Goal: Transaction & Acquisition: Book appointment/travel/reservation

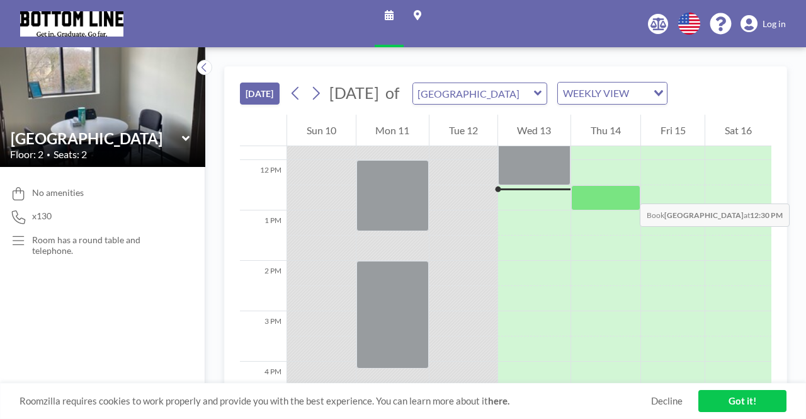
scroll to position [605, 0]
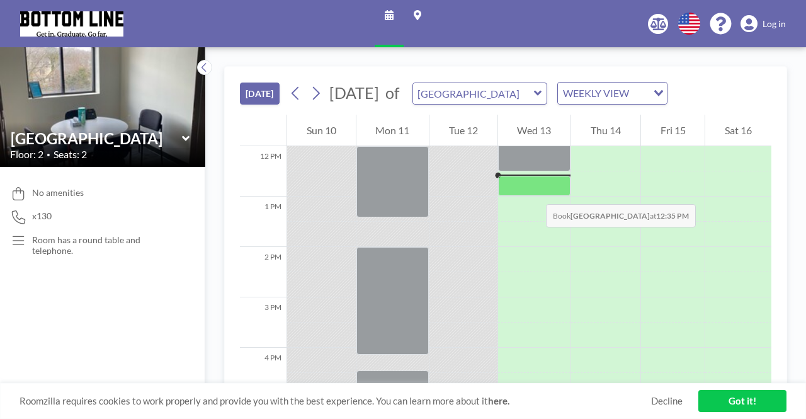
click at [534, 191] on div at bounding box center [534, 186] width 73 height 20
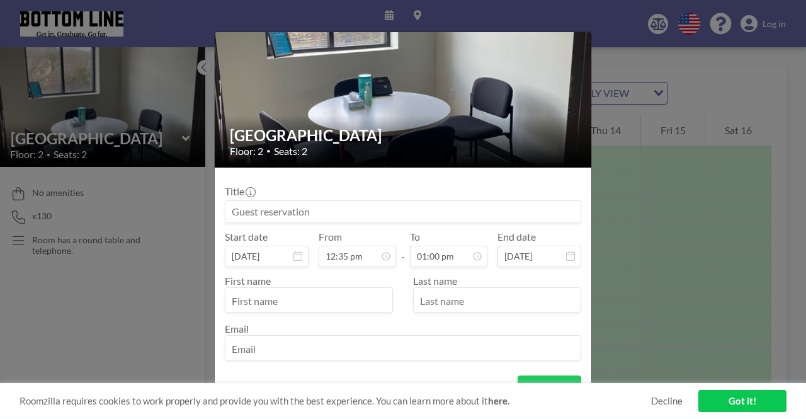
scroll to position [583, 0]
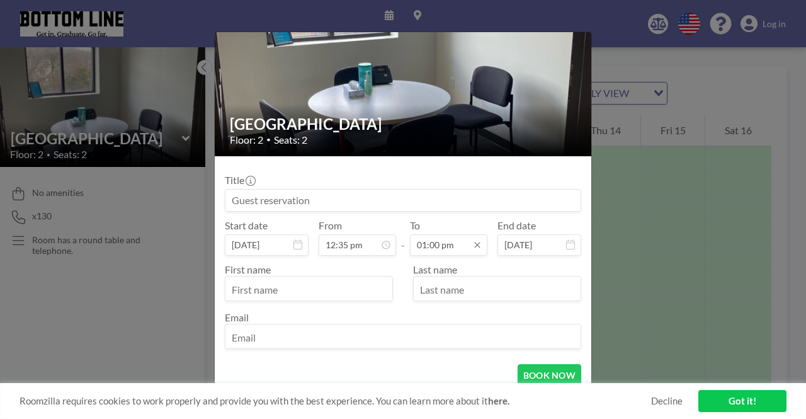
click at [450, 248] on input "01:00 pm" at bounding box center [448, 244] width 77 height 21
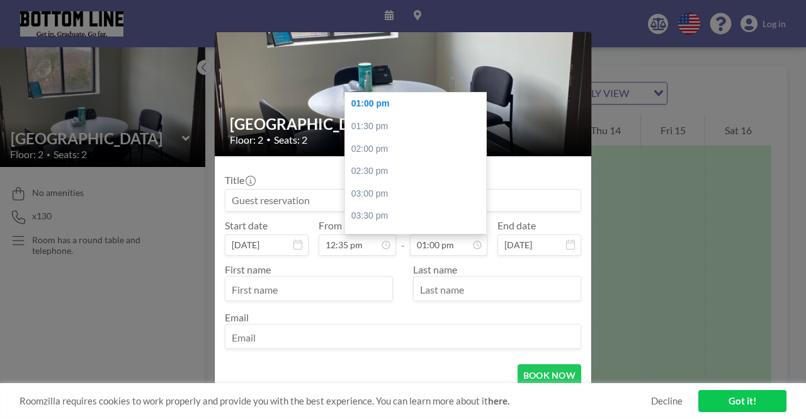
drag, startPoint x: 460, startPoint y: 247, endPoint x: 397, endPoint y: 249, distance: 63.0
click at [397, 249] on div "Start date [DATE] From 12:35 pm - To 01:00 pm 12:00 am 12:30 am 01:00 am 01:30 …" at bounding box center [403, 237] width 357 height 37
click at [448, 247] on input "01:00 pm" at bounding box center [448, 244] width 77 height 21
click at [398, 176] on div "02:30 pm" at bounding box center [418, 171] width 147 height 23
type input "02:30 pm"
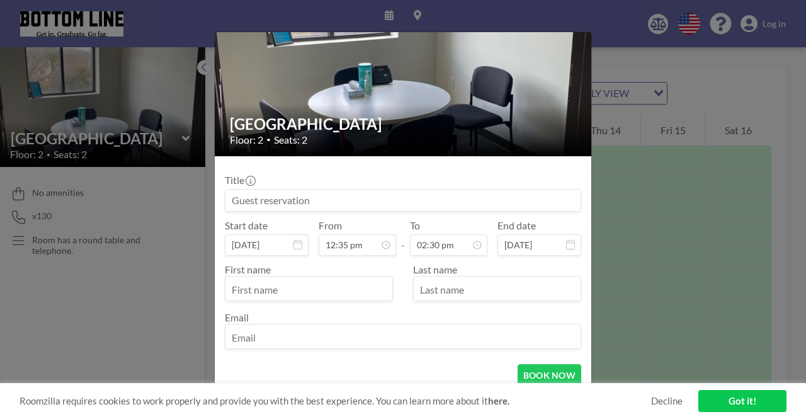
click at [302, 200] on input at bounding box center [402, 200] width 355 height 21
type input "Maya"
click at [310, 292] on input "text" at bounding box center [308, 289] width 167 height 21
type input "Maya"
click at [432, 294] on input "text" at bounding box center [497, 289] width 167 height 21
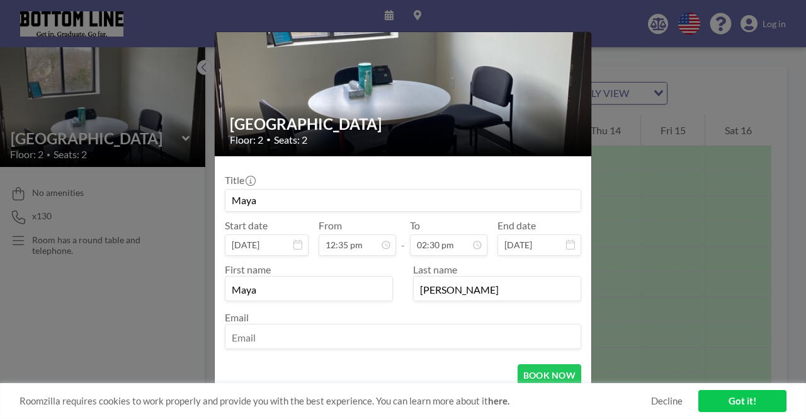
type input "[PERSON_NAME]"
click at [435, 321] on div "Email" at bounding box center [403, 330] width 357 height 38
click at [433, 327] on input "email" at bounding box center [402, 337] width 355 height 21
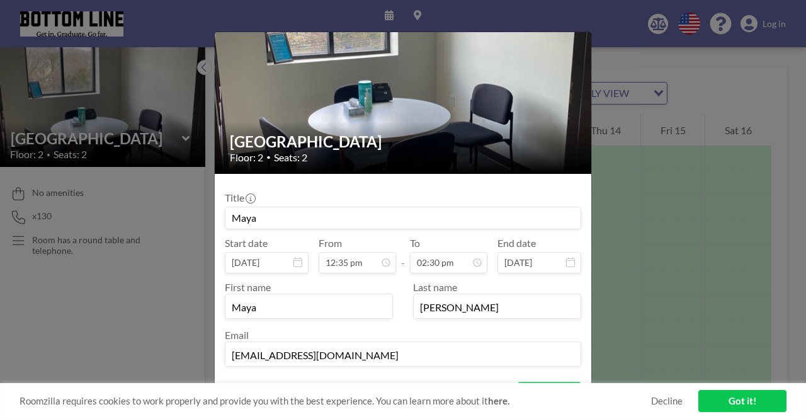
scroll to position [63, 0]
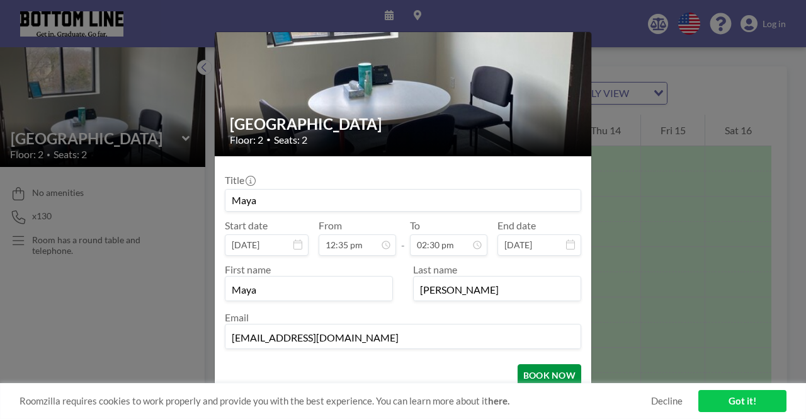
type input "[EMAIL_ADDRESS][DOMAIN_NAME]"
click at [545, 372] on button "BOOK NOW" at bounding box center [550, 375] width 64 height 22
